Goal: Task Accomplishment & Management: Use online tool/utility

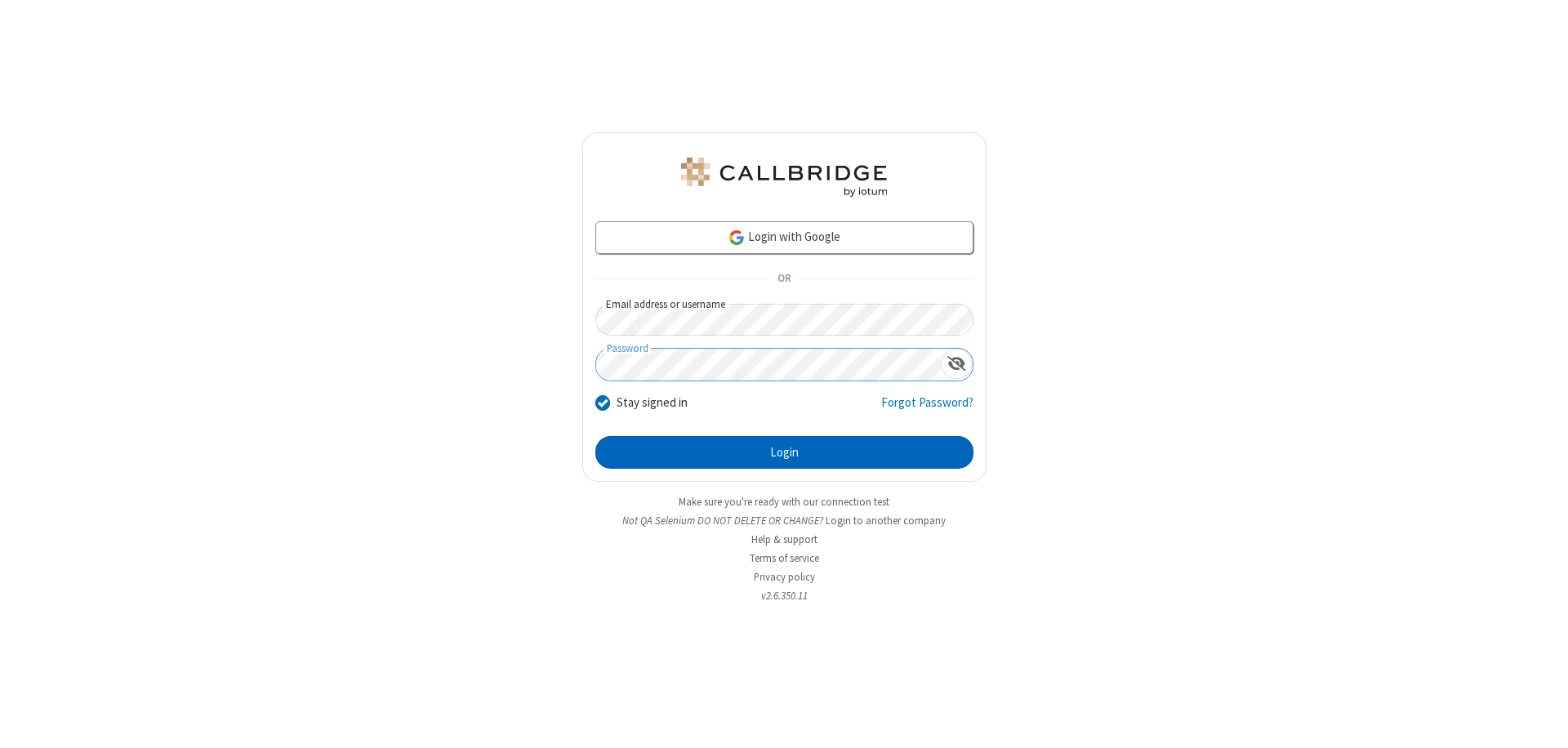
click at [784, 453] on button "Login" at bounding box center [784, 453] width 378 height 33
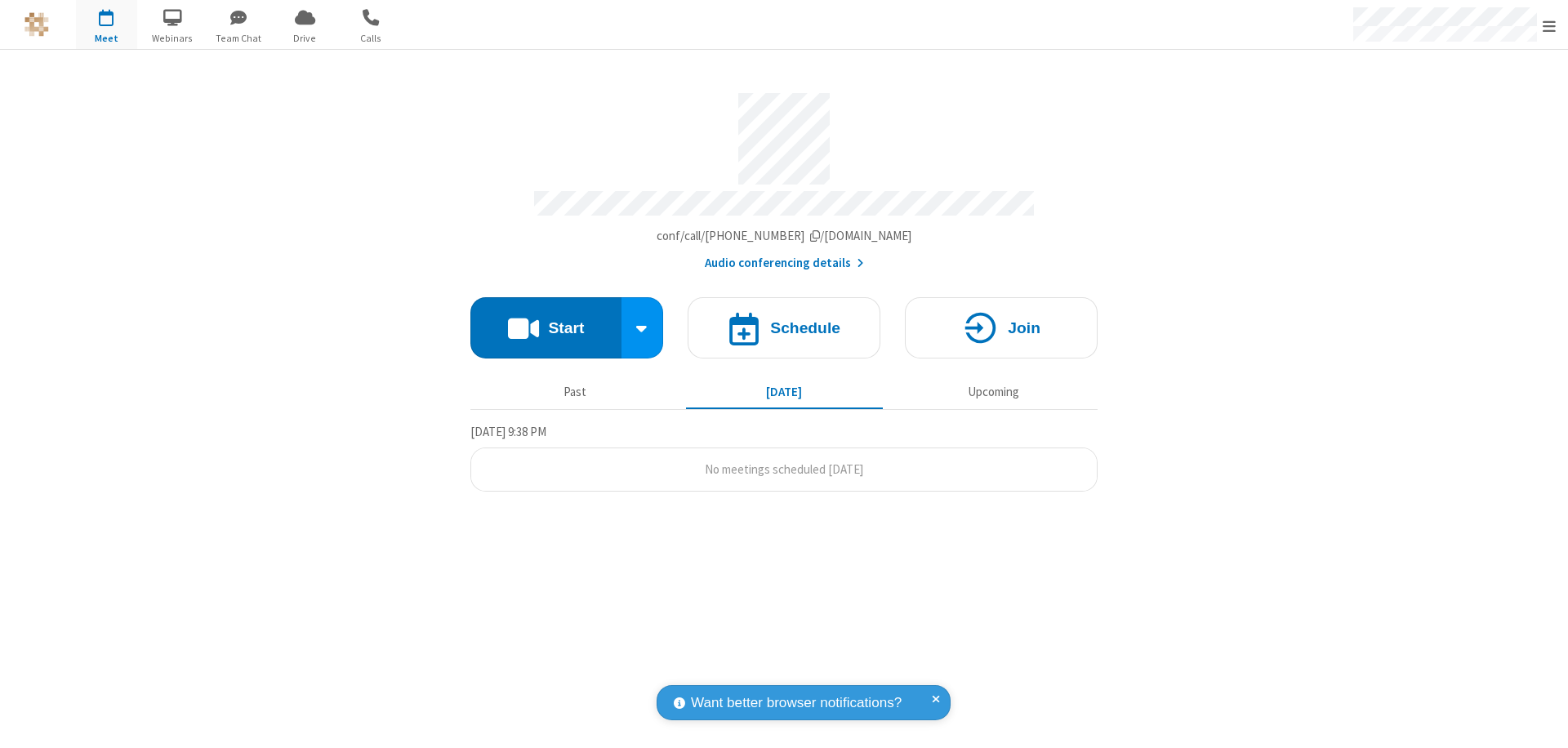
click at [545, 321] on button "Start" at bounding box center [545, 328] width 151 height 61
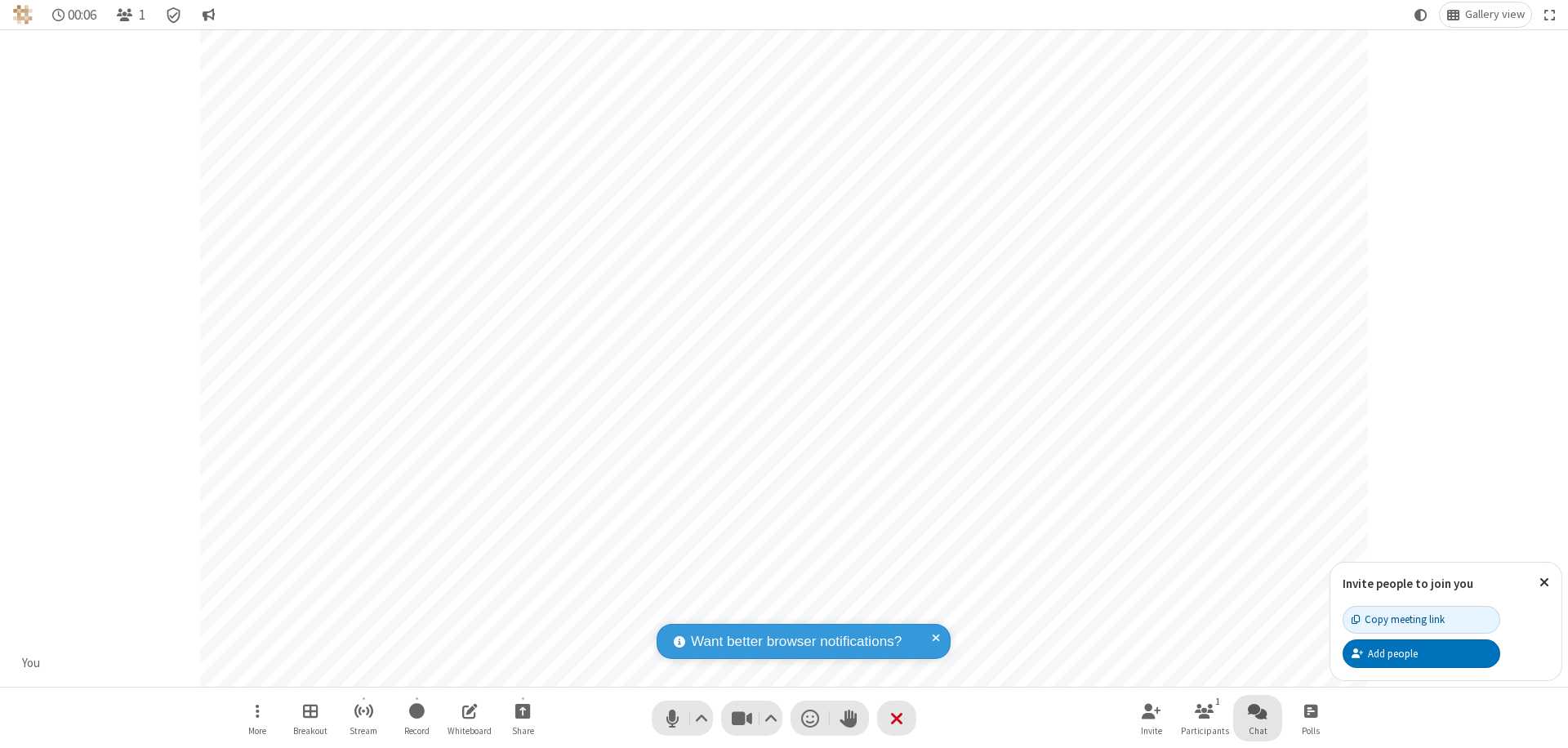
click at [1258, 711] on span "Open chat" at bounding box center [1257, 711] width 20 height 20
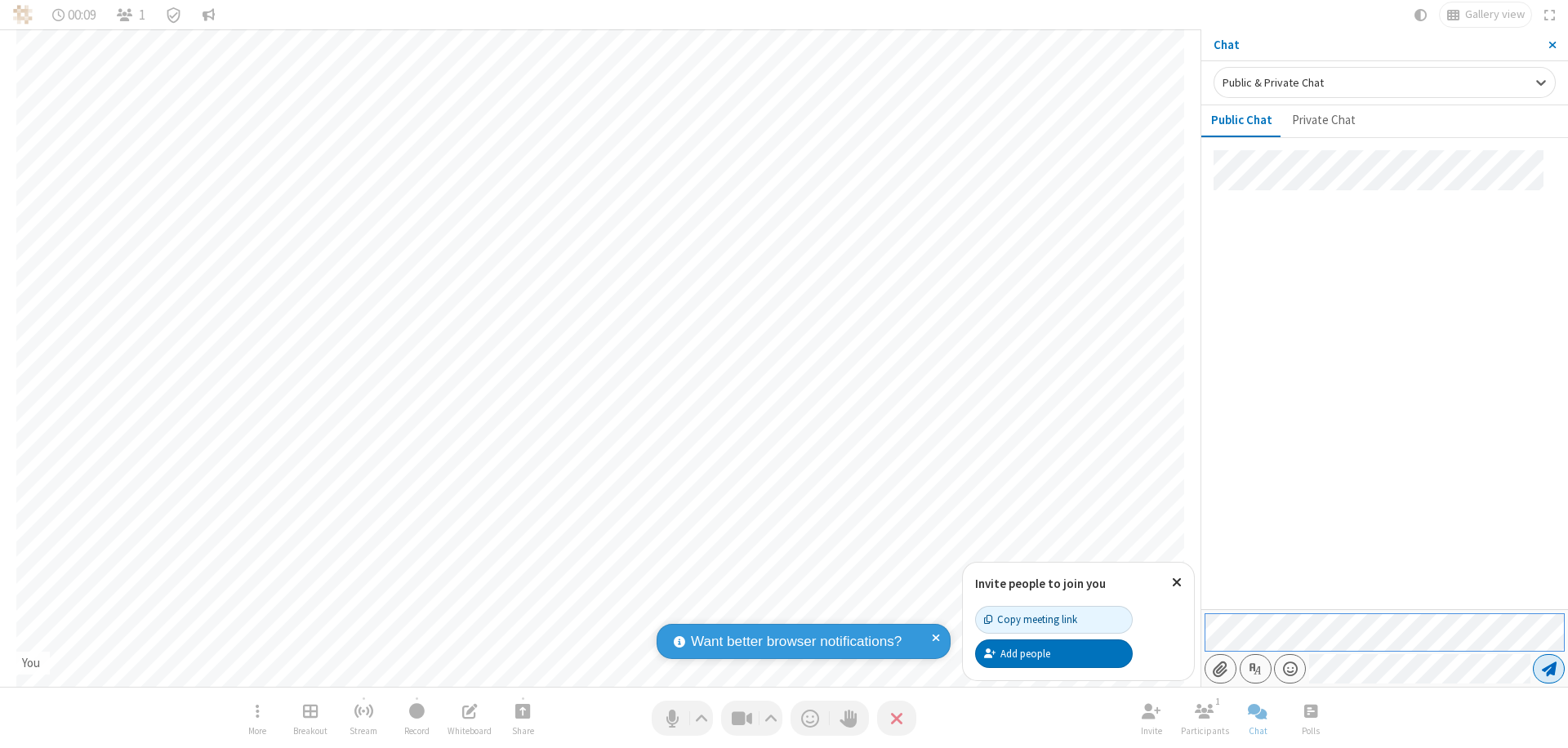
click at [1548, 669] on span "Send message" at bounding box center [1549, 669] width 15 height 17
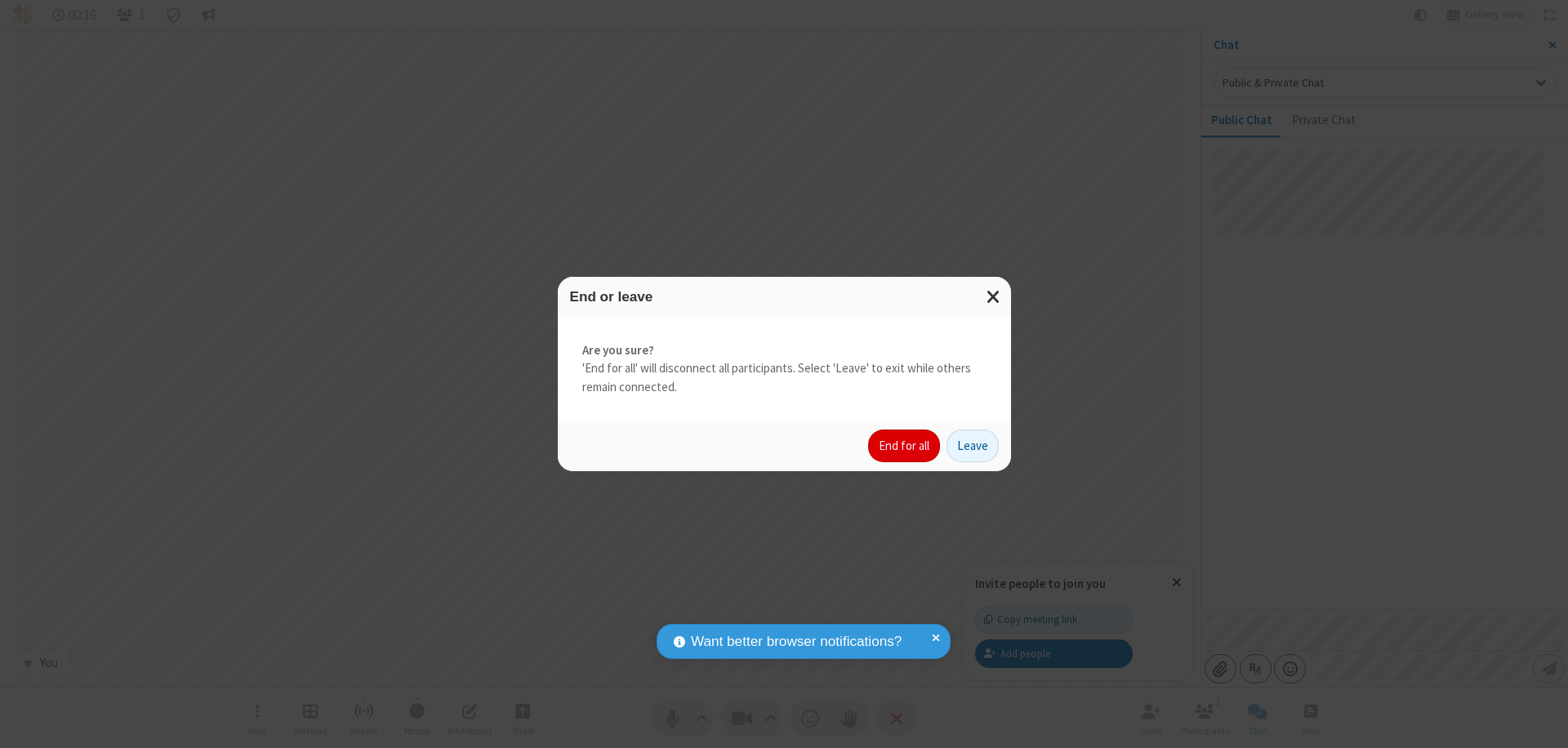
click at [905, 446] on button "End for all" at bounding box center [904, 445] width 72 height 33
